Goal: Transaction & Acquisition: Purchase product/service

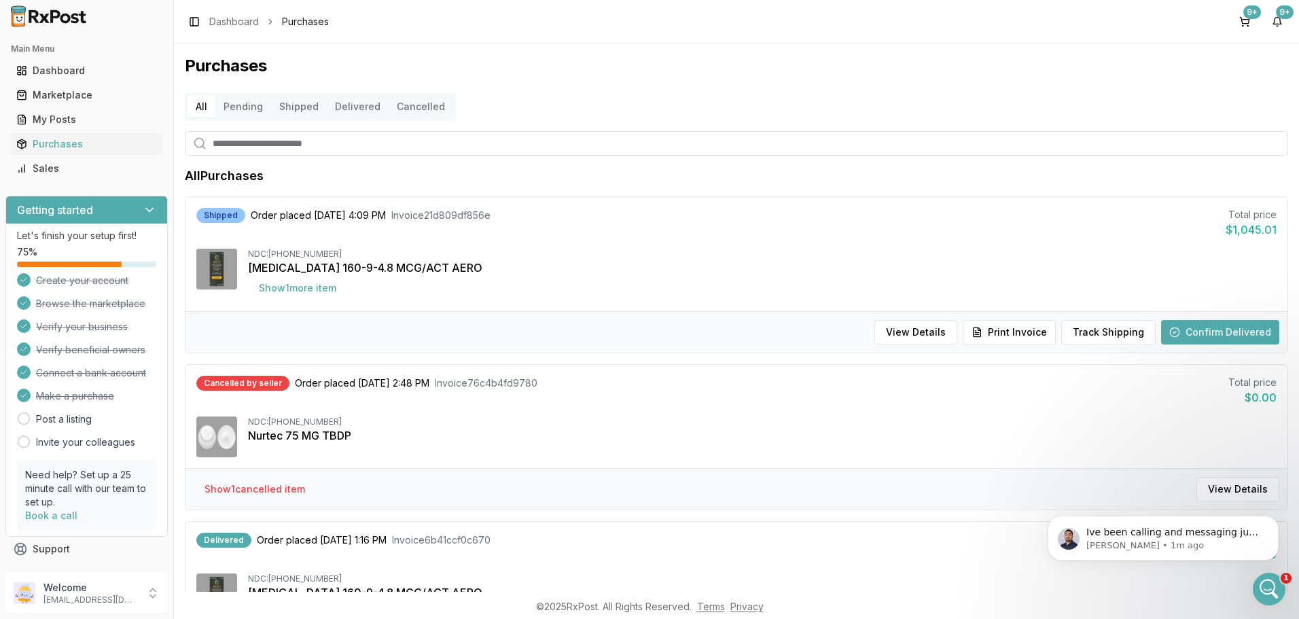
scroll to position [549, 0]
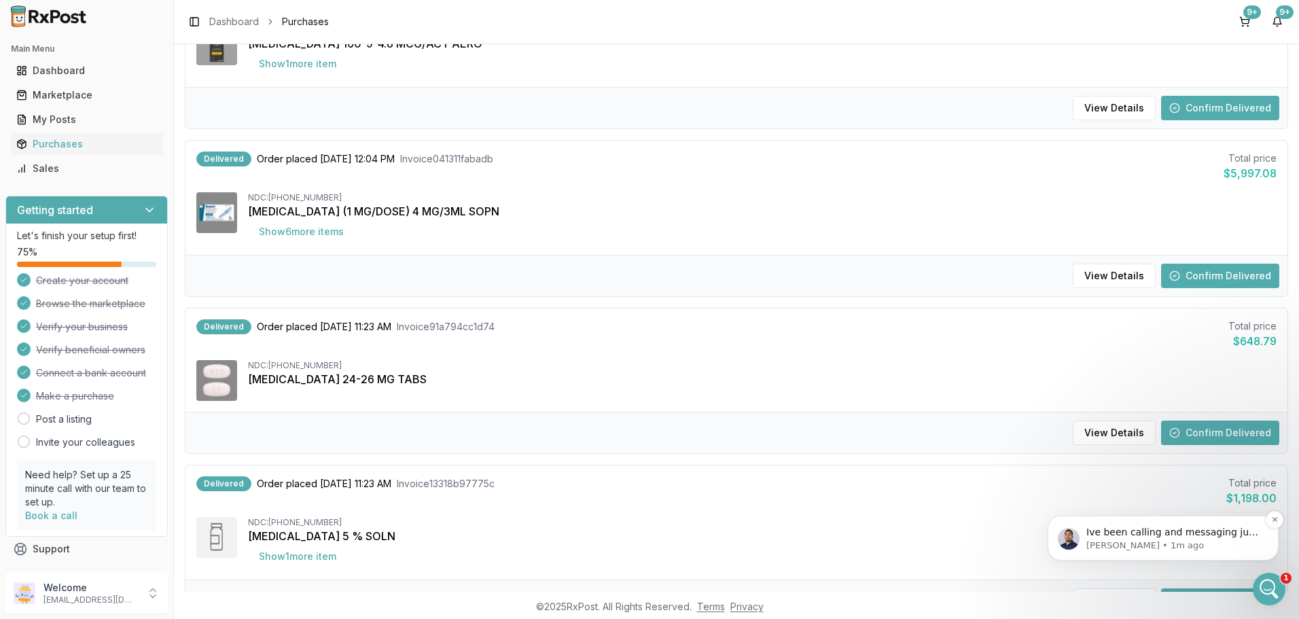
click at [1230, 536] on p "Ive been calling and messaging just waiting on their response" at bounding box center [1173, 533] width 175 height 14
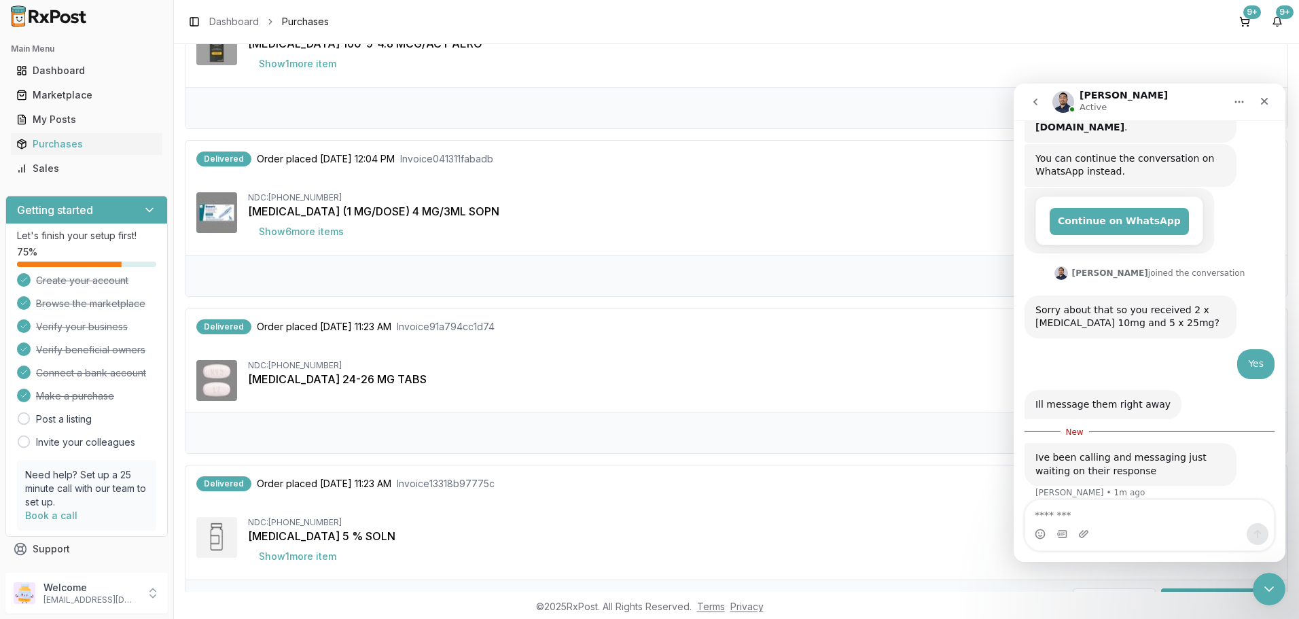
scroll to position [228, 0]
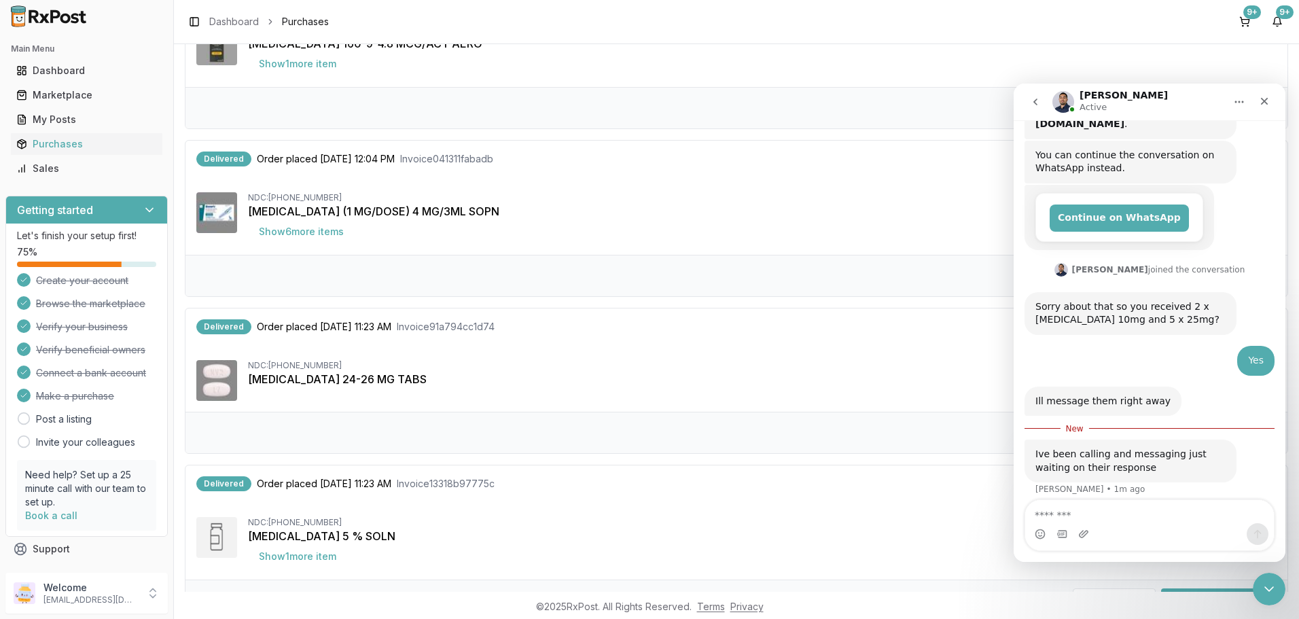
click at [916, 210] on div "[MEDICAL_DATA] (1 MG/DOSE) 4 MG/3ML SOPN" at bounding box center [762, 211] width 1028 height 16
drag, startPoint x: 1266, startPoint y: 584, endPoint x: 2497, endPoint y: 1153, distance: 1355.6
click at [1265, 583] on icon "Close Intercom Messenger" at bounding box center [1266, 587] width 16 height 16
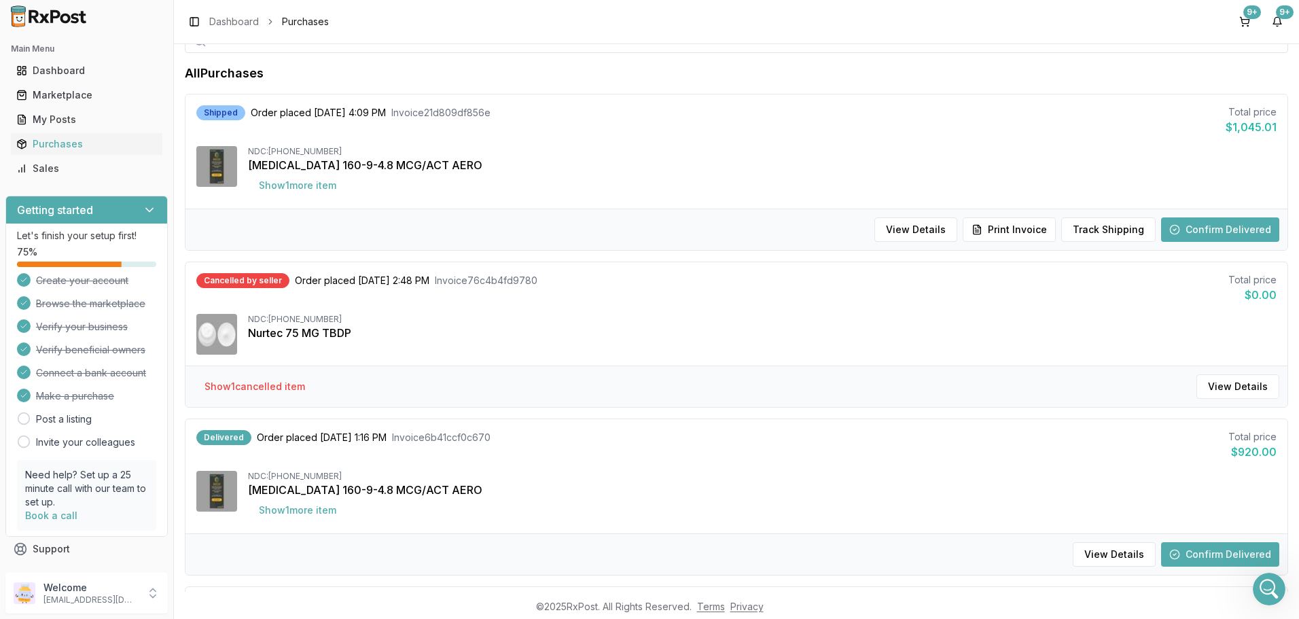
scroll to position [0, 0]
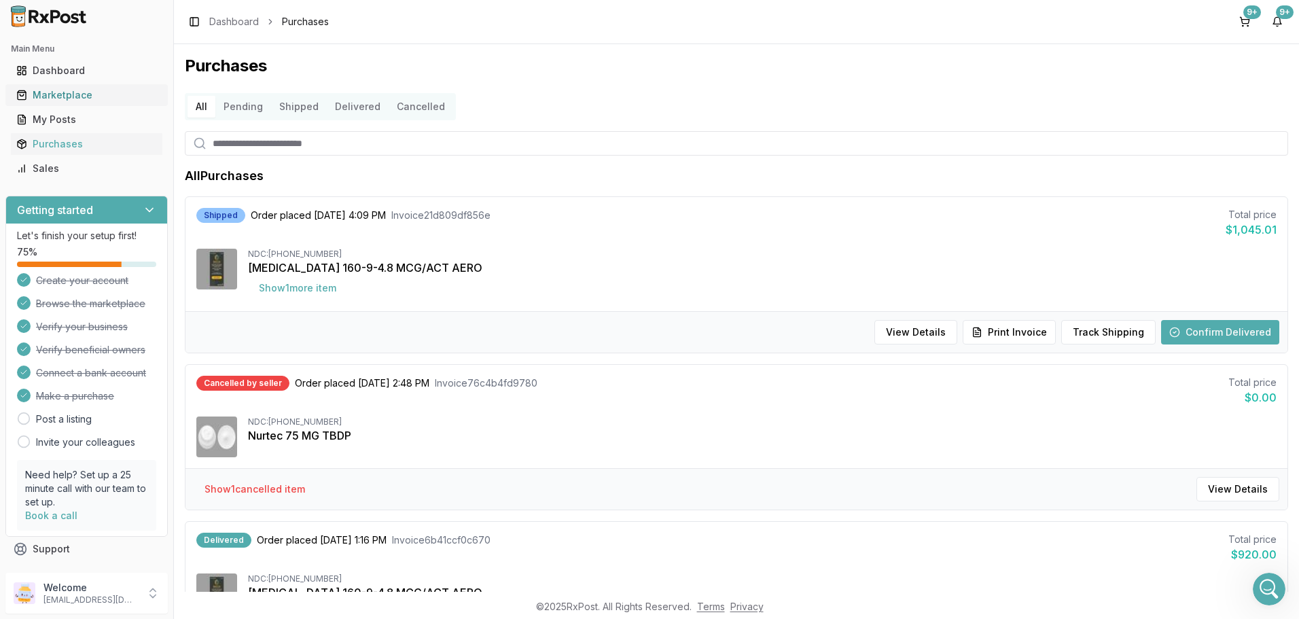
click at [89, 94] on div "Marketplace" at bounding box center [86, 95] width 141 height 14
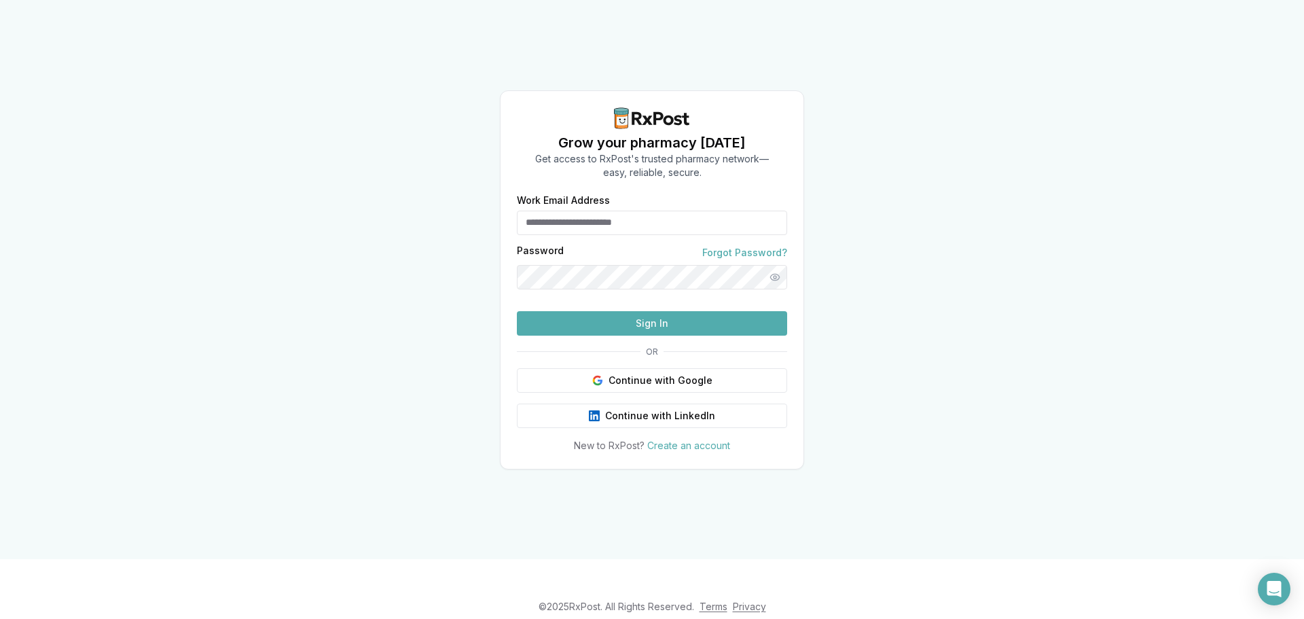
type input "**********"
click at [663, 336] on button "Sign In" at bounding box center [652, 323] width 270 height 24
click at [654, 336] on button "Sign In" at bounding box center [652, 323] width 270 height 24
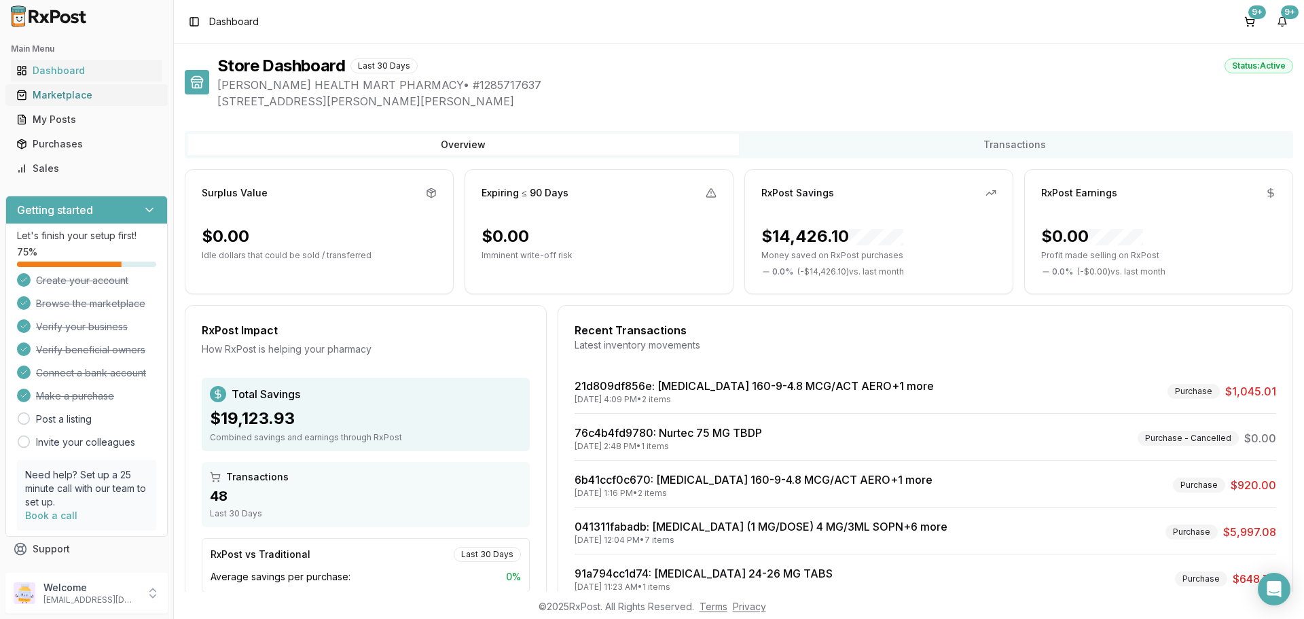
click at [61, 98] on div "Marketplace" at bounding box center [86, 95] width 141 height 14
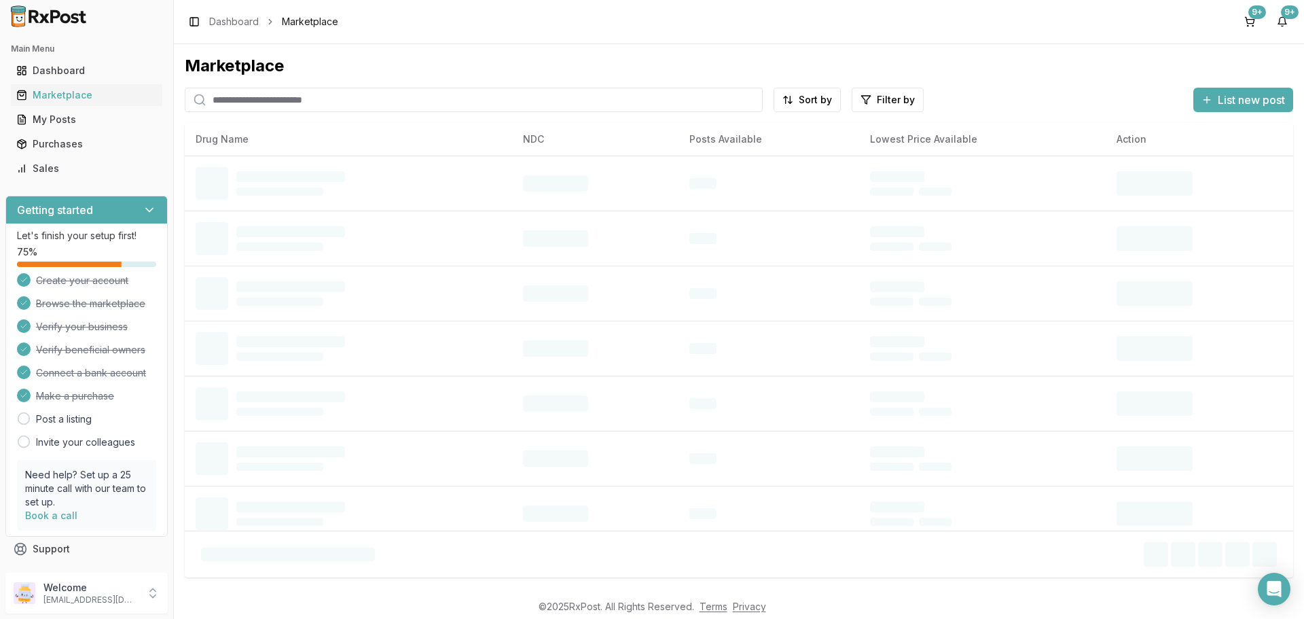
click at [220, 100] on input "search" at bounding box center [474, 100] width 578 height 24
type input "********"
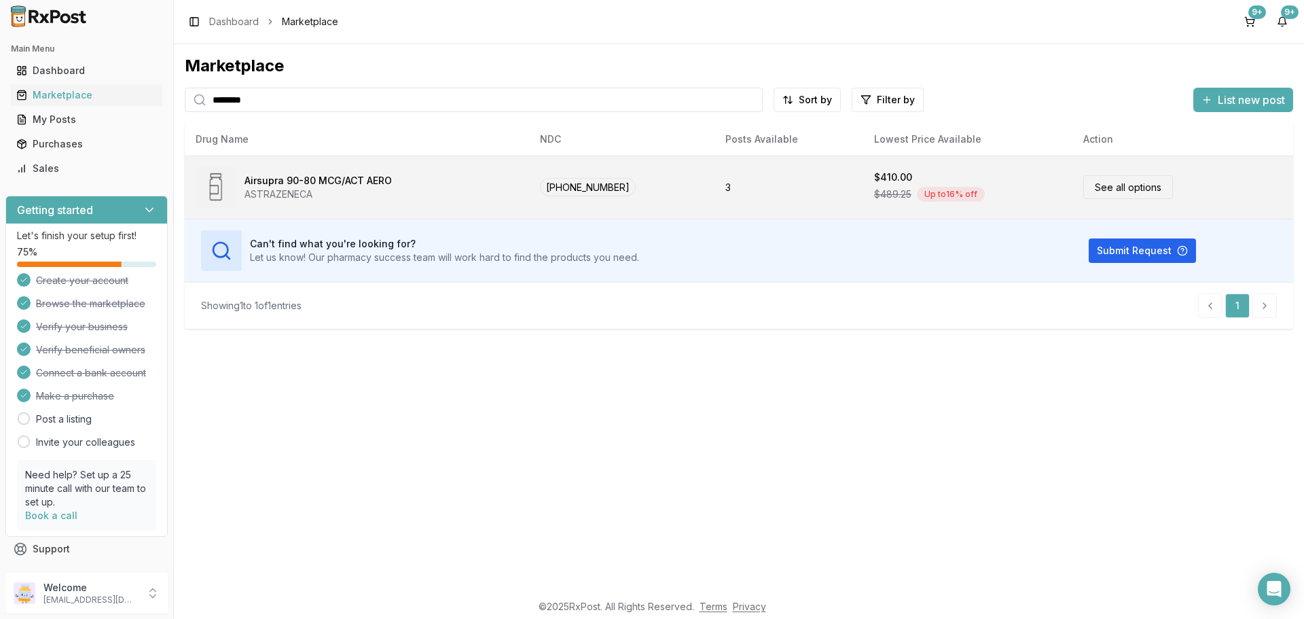
click at [1121, 193] on link "See all options" at bounding box center [1128, 187] width 90 height 24
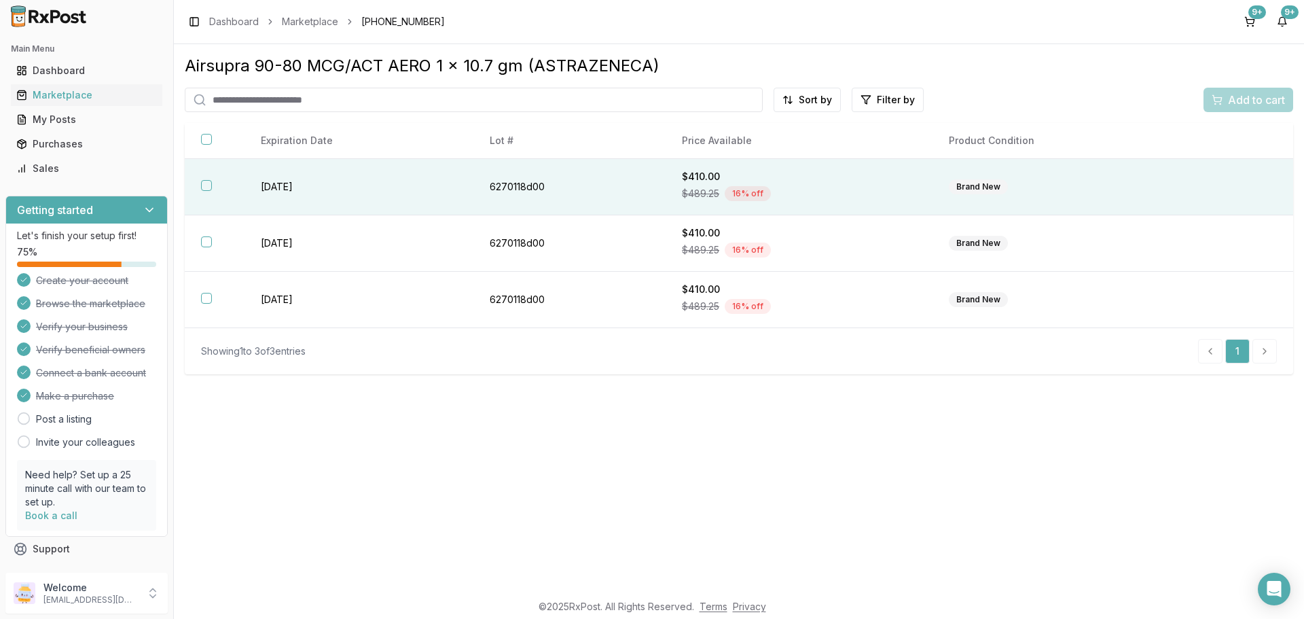
click at [211, 185] on button "button" at bounding box center [206, 185] width 11 height 11
click at [1224, 102] on div "Add to cart" at bounding box center [1248, 100] width 73 height 16
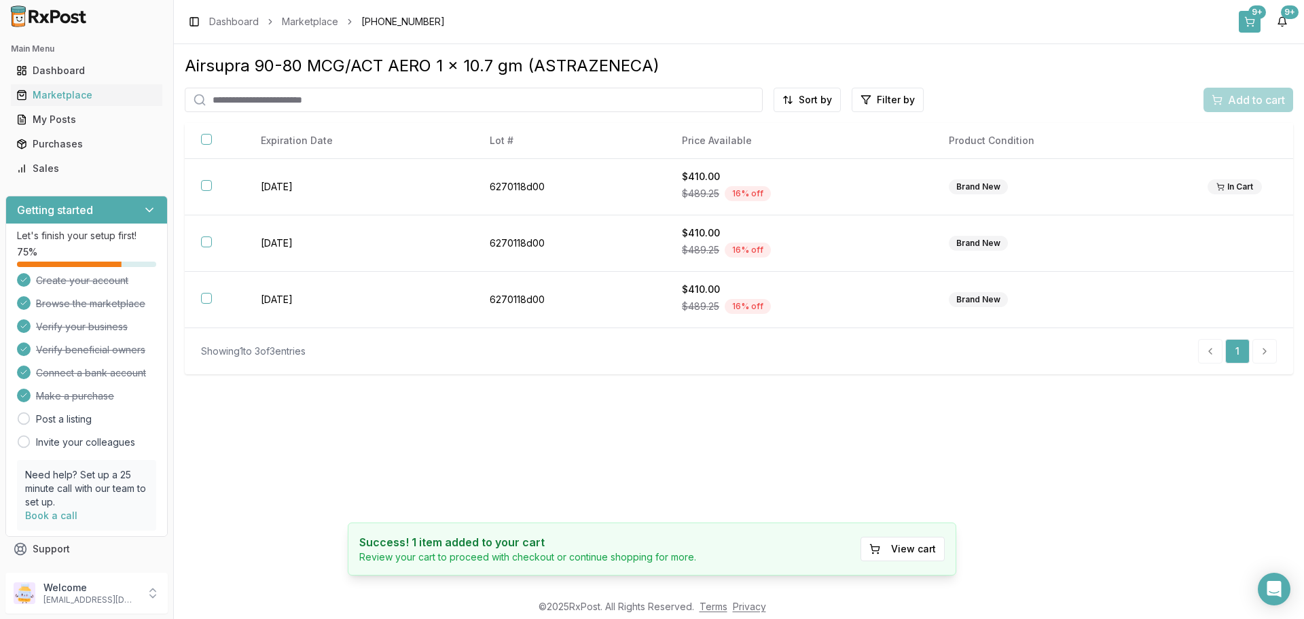
click at [1252, 19] on button "9+" at bounding box center [1250, 22] width 22 height 22
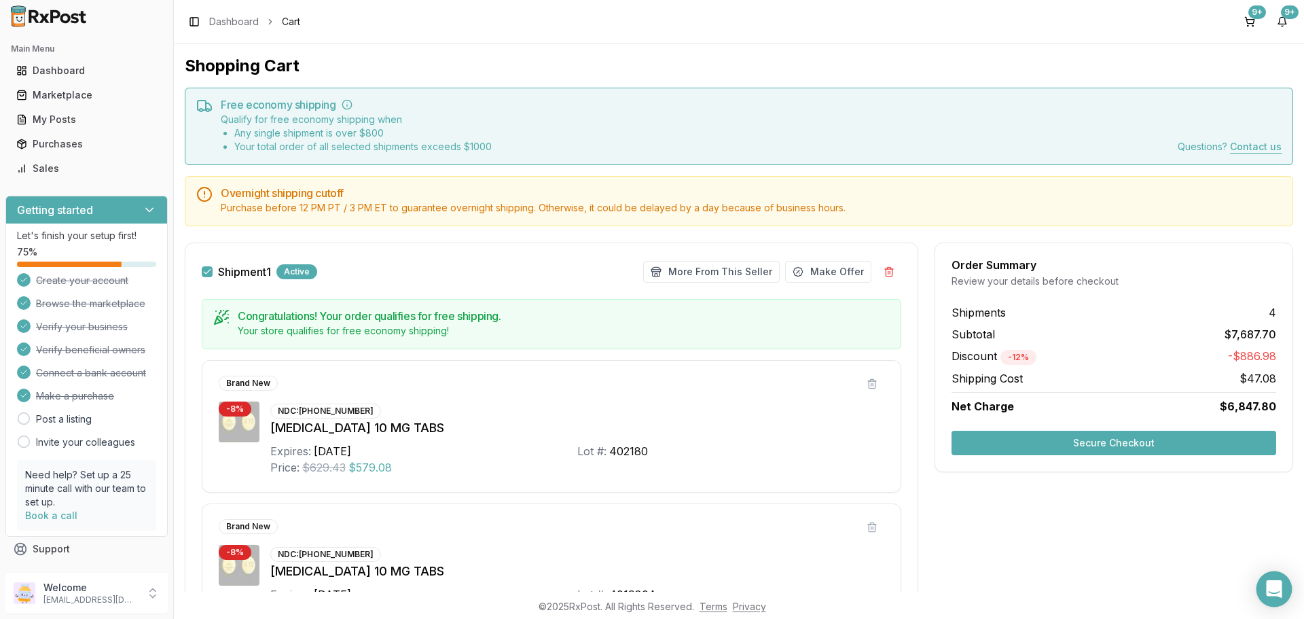
click at [1269, 587] on icon "Open Intercom Messenger" at bounding box center [1274, 589] width 16 height 18
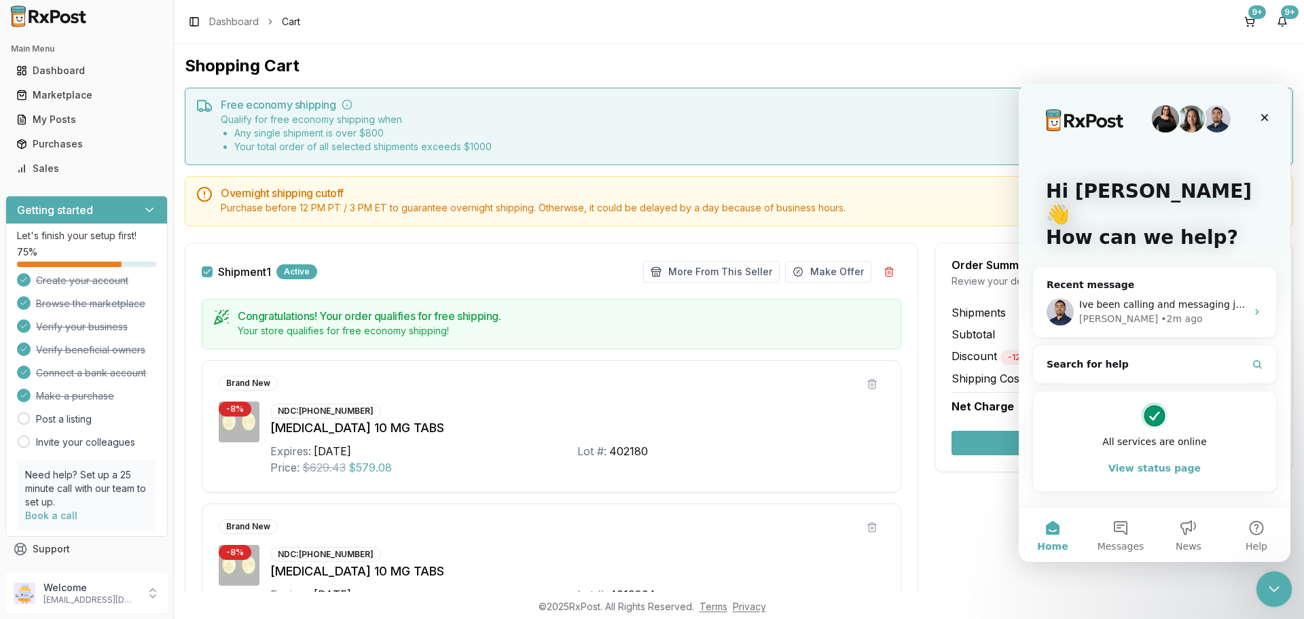
click at [1273, 585] on icon "Close Intercom Messenger" at bounding box center [1272, 587] width 16 height 16
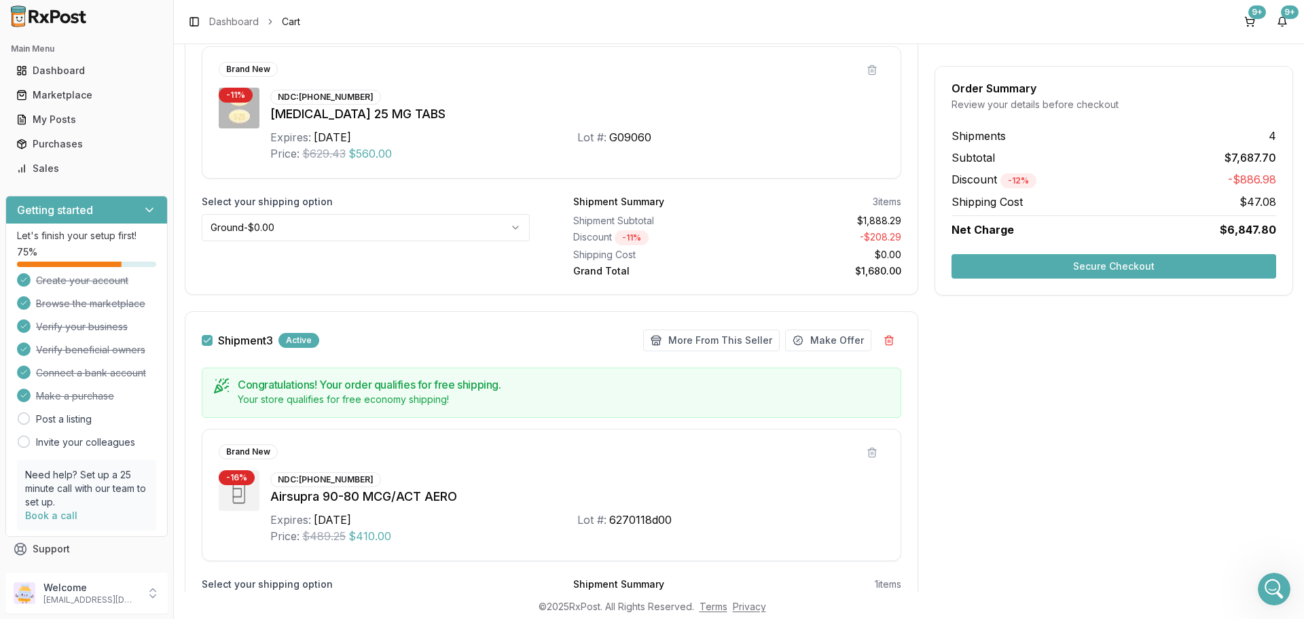
scroll to position [1630, 0]
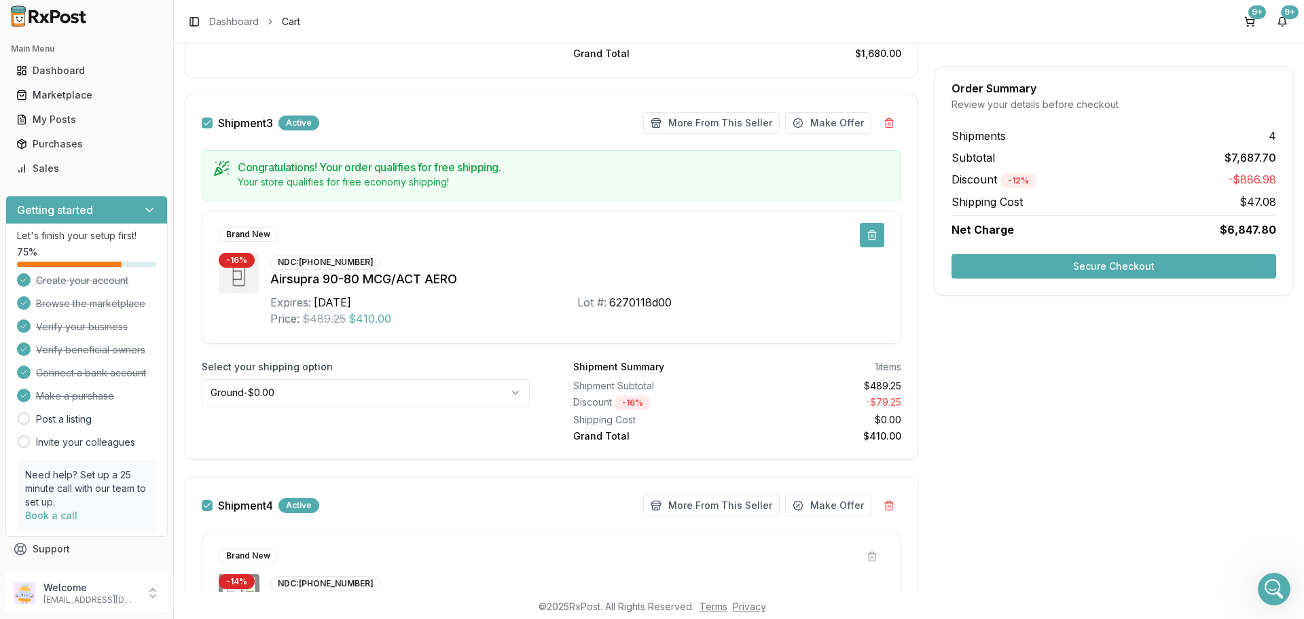
click at [872, 238] on button at bounding box center [872, 235] width 24 height 24
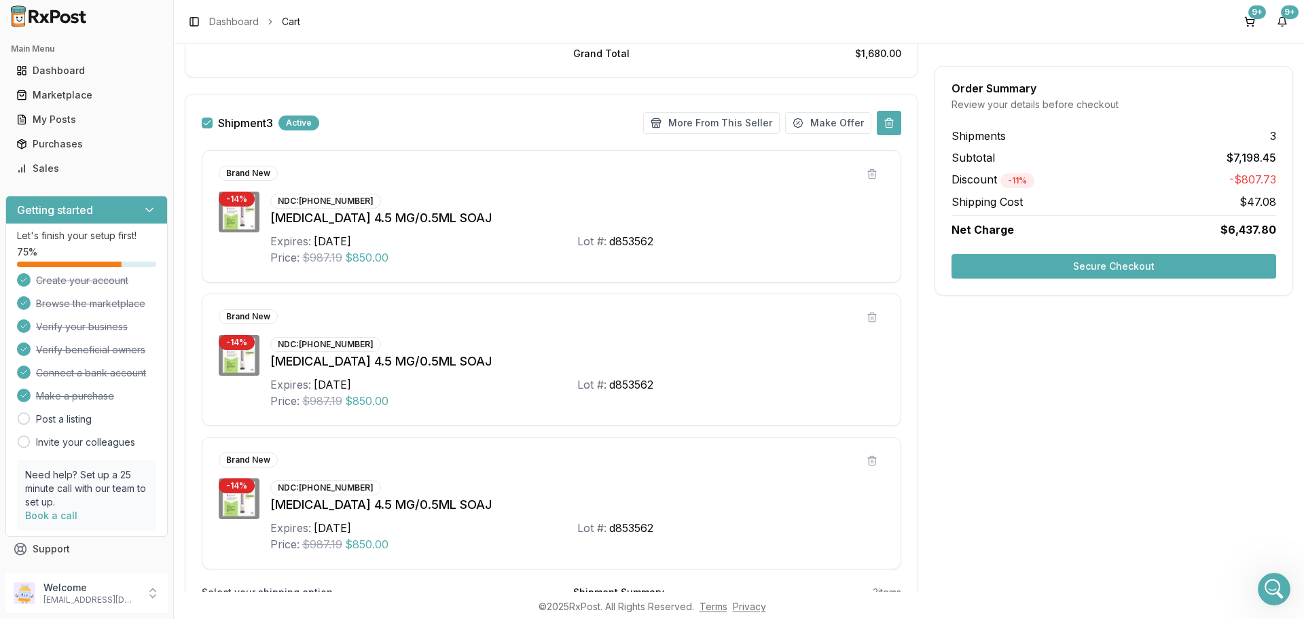
click at [890, 116] on button at bounding box center [889, 123] width 24 height 24
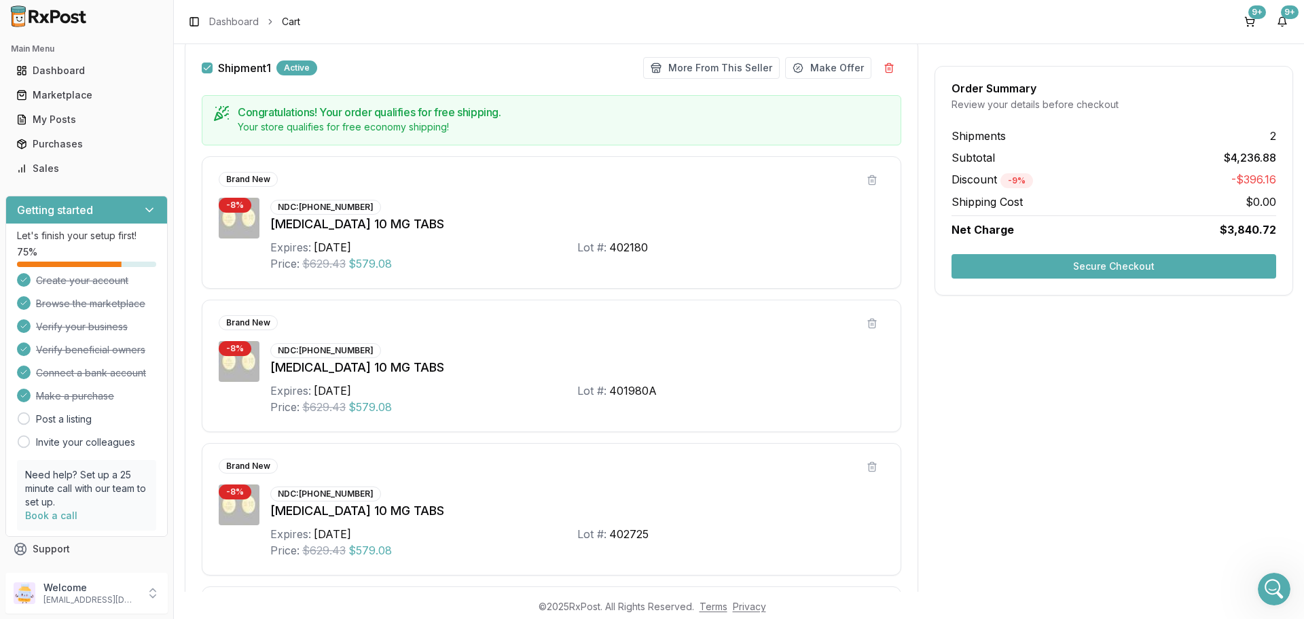
scroll to position [68, 0]
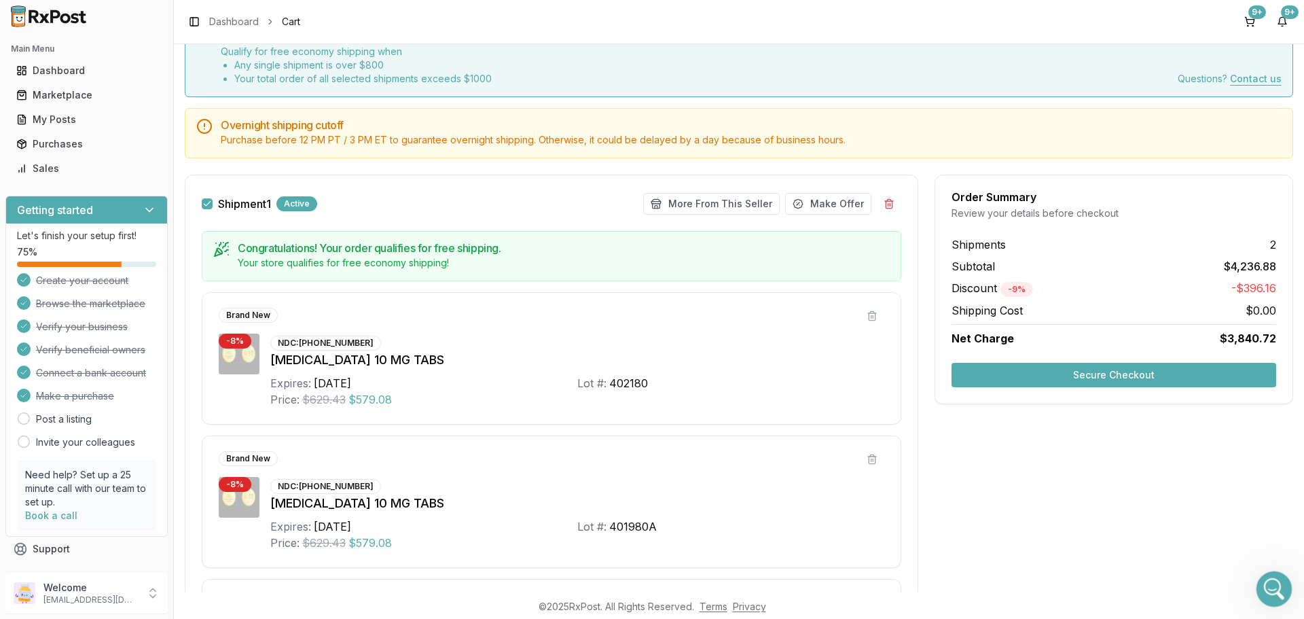
click at [1273, 592] on icon "Open Intercom Messenger" at bounding box center [1272, 587] width 22 height 22
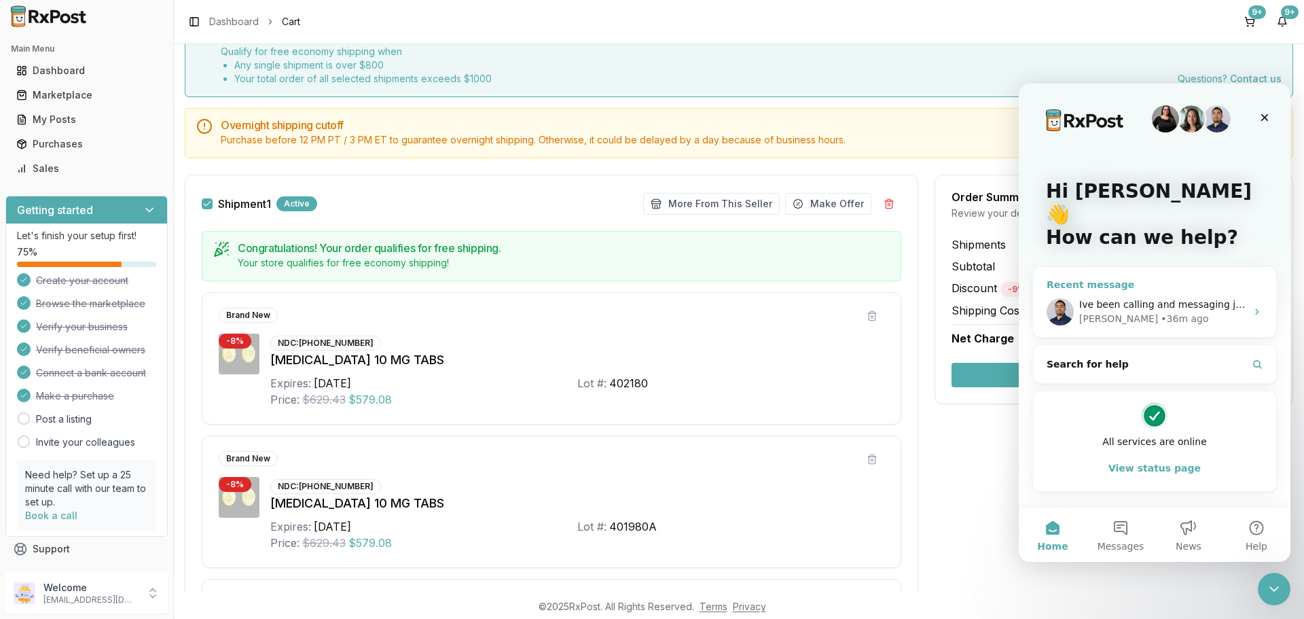
click at [1071, 298] on img "Intercom messenger" at bounding box center [1060, 311] width 27 height 27
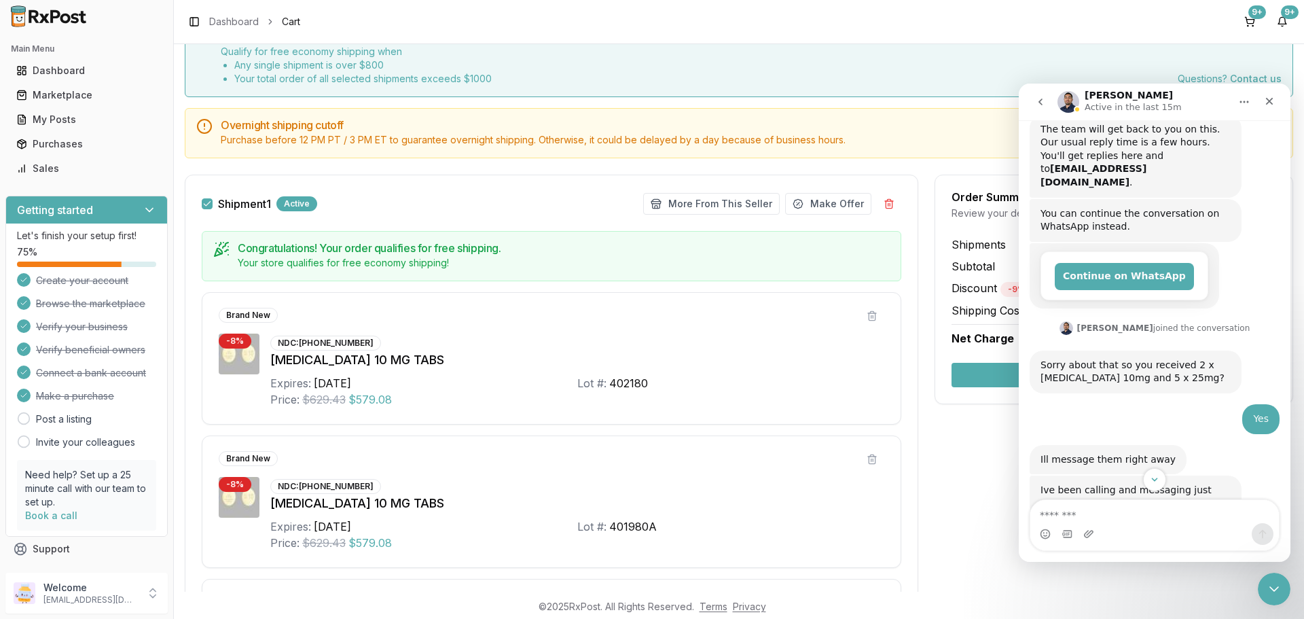
scroll to position [246, 0]
